Goal: Task Accomplishment & Management: Manage account settings

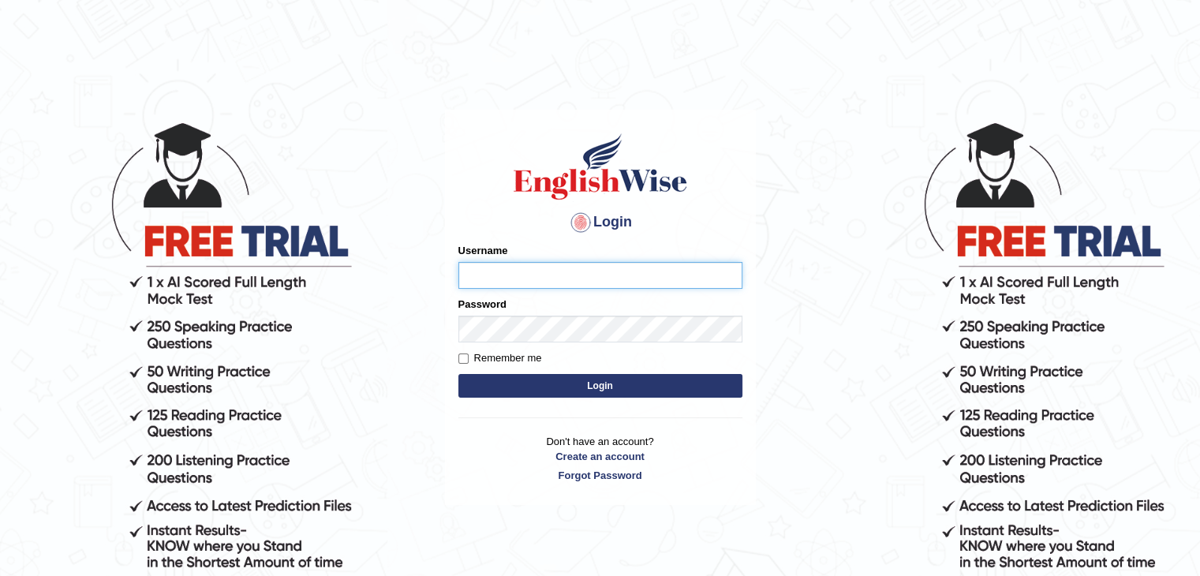
type input "khani"
click at [537, 386] on button "Login" at bounding box center [600, 386] width 284 height 24
